Goal: Navigation & Orientation: Find specific page/section

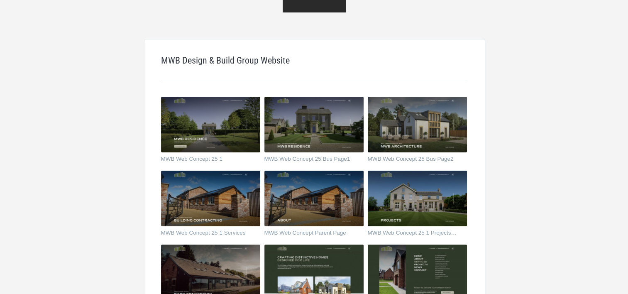
scroll to position [83, 0]
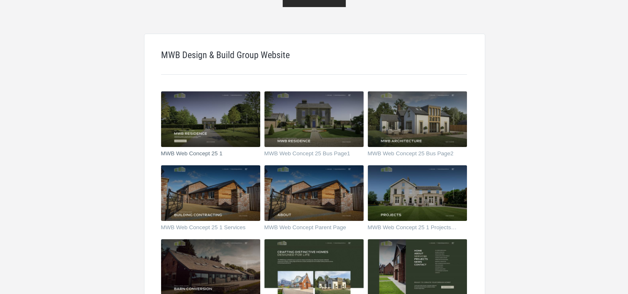
click at [215, 113] on img at bounding box center [210, 119] width 99 height 56
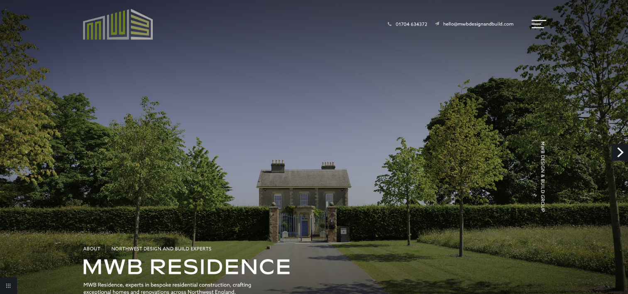
click at [621, 150] on link "Next" at bounding box center [620, 152] width 17 height 17
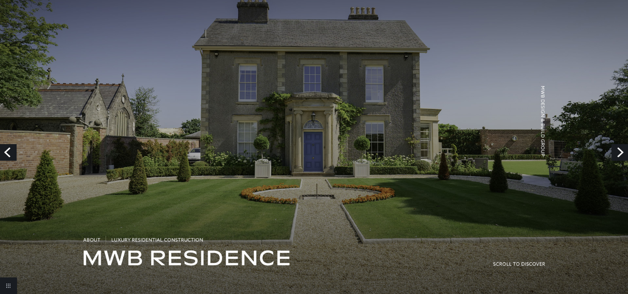
scroll to position [42, 0]
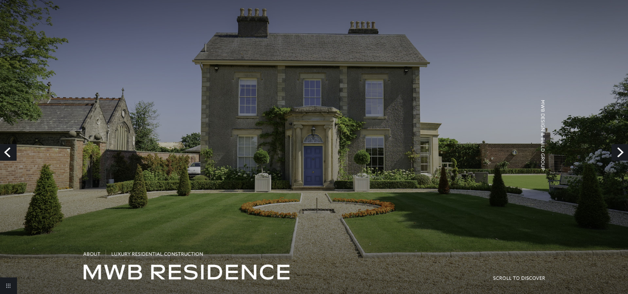
click at [621, 152] on link "Next" at bounding box center [620, 152] width 17 height 17
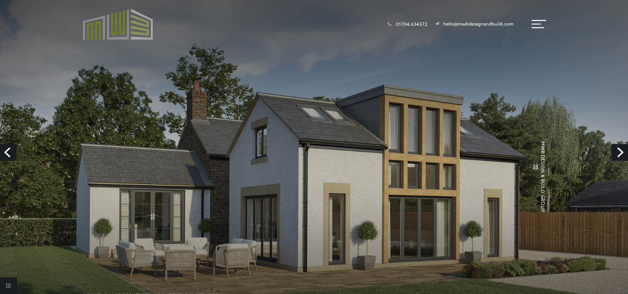
click at [620, 152] on link "Next" at bounding box center [620, 152] width 17 height 17
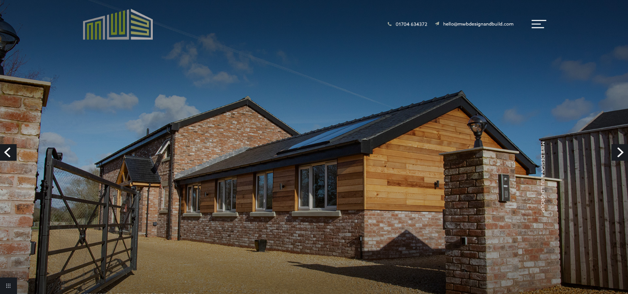
click at [619, 156] on link "Next" at bounding box center [620, 152] width 17 height 17
click at [620, 153] on link "Next" at bounding box center [620, 152] width 17 height 17
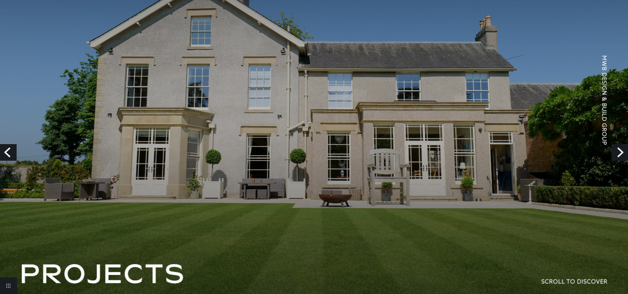
scroll to position [125, 0]
click at [621, 153] on link "Next" at bounding box center [620, 152] width 17 height 17
